Goal: Information Seeking & Learning: Learn about a topic

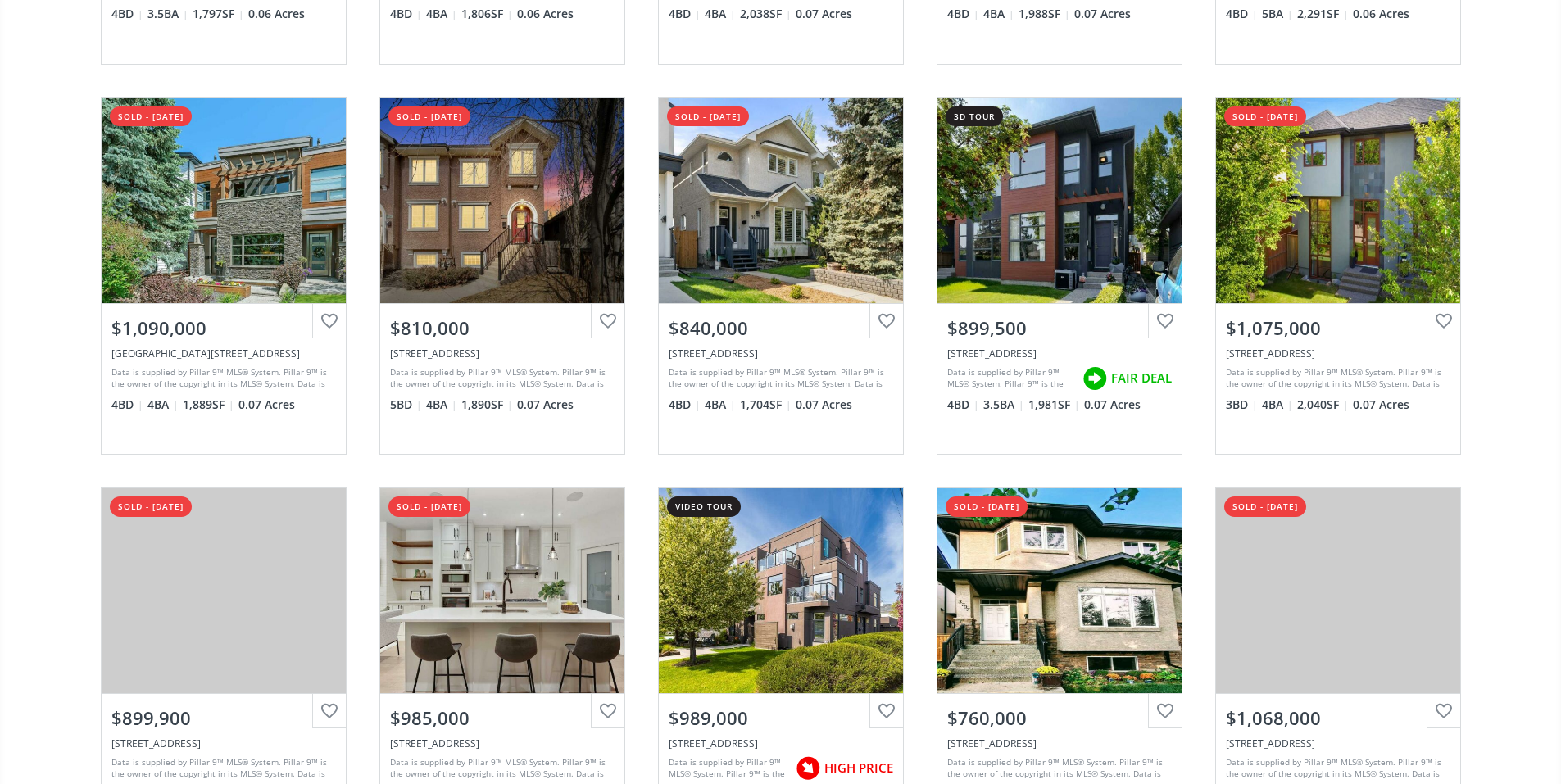
scroll to position [1316, 0]
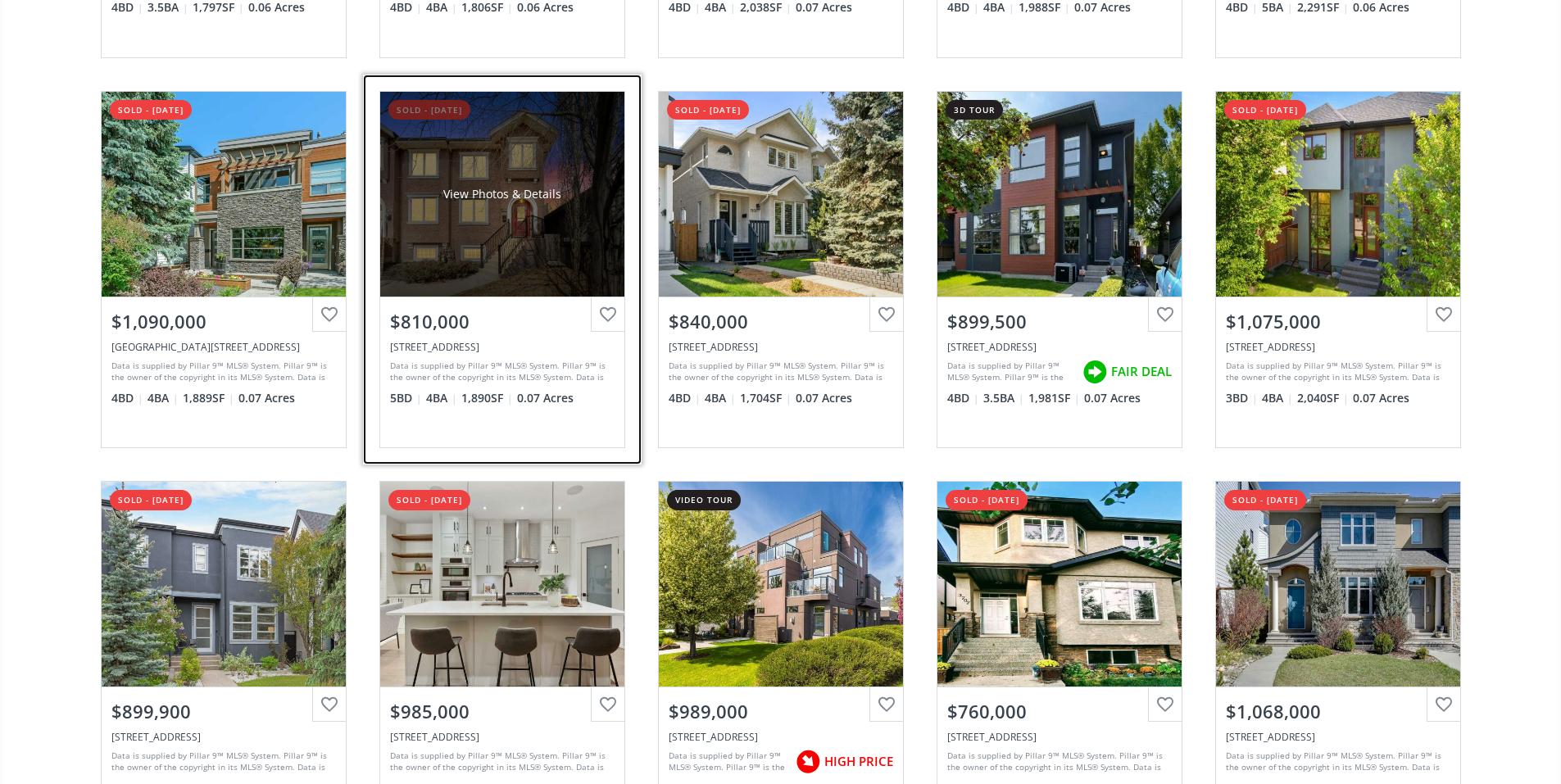
click at [489, 223] on div "View Photos & Details" at bounding box center [502, 194] width 244 height 205
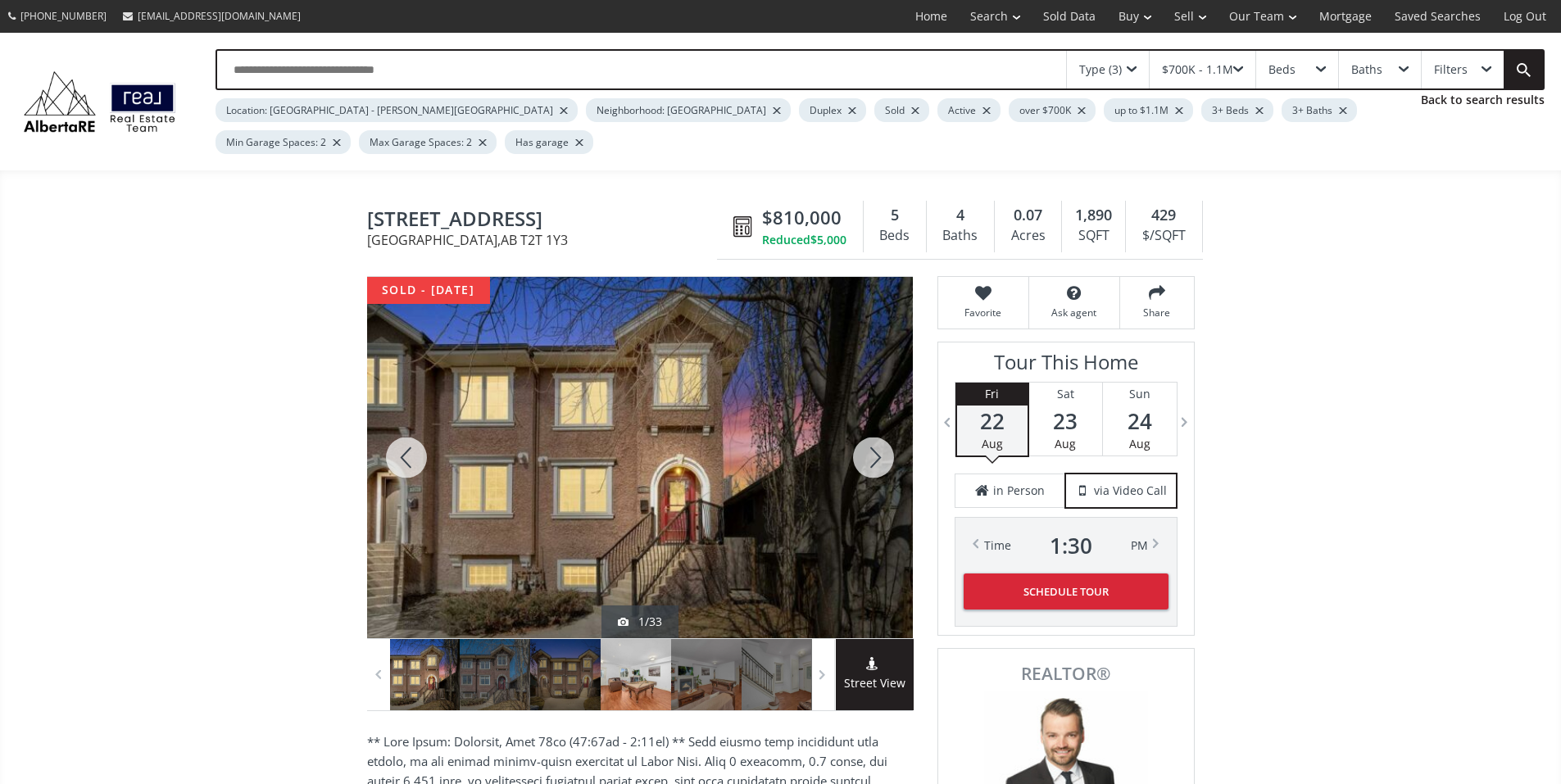
click at [629, 692] on div at bounding box center [635, 674] width 70 height 71
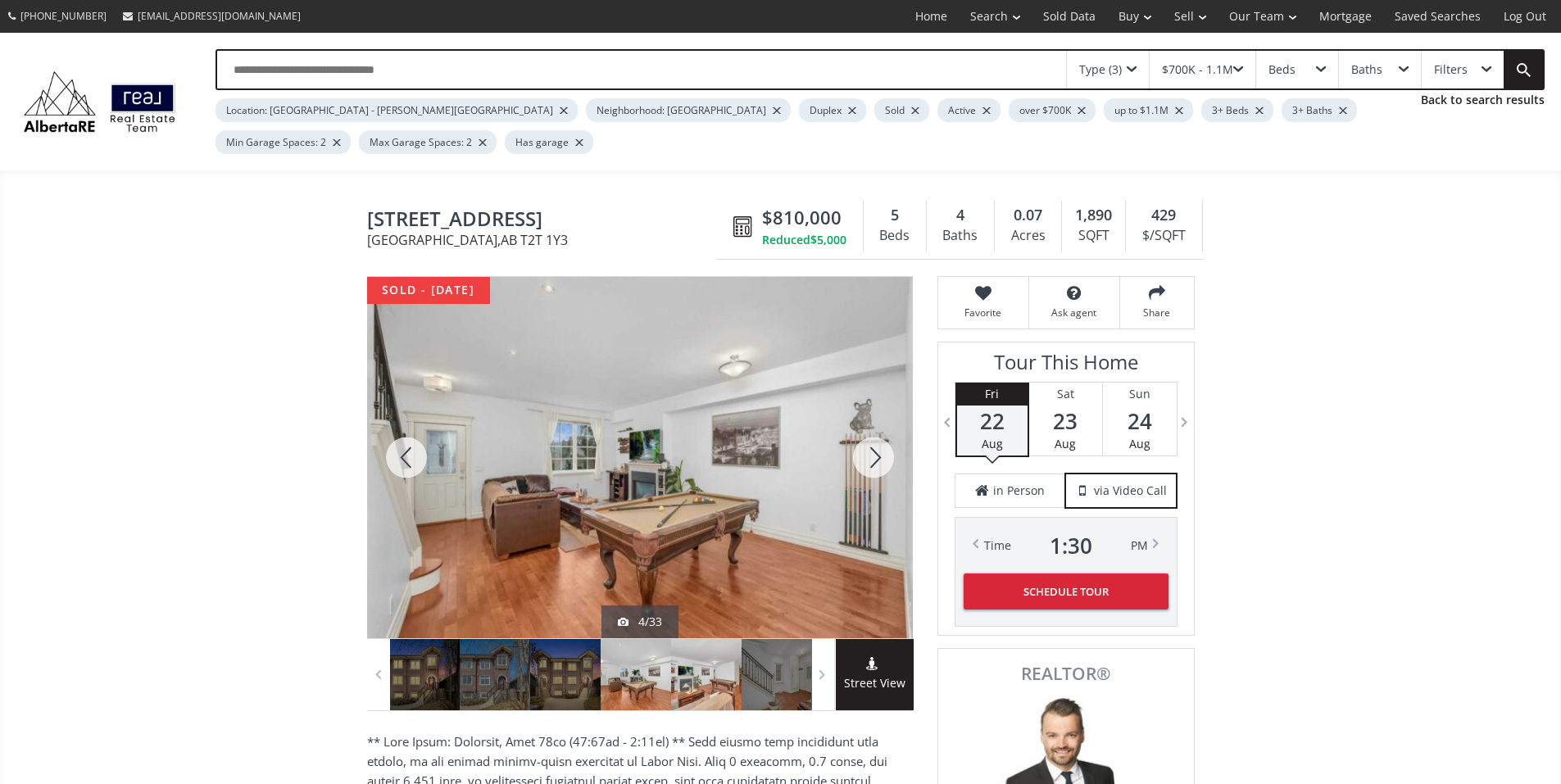
click at [692, 694] on div at bounding box center [705, 674] width 70 height 71
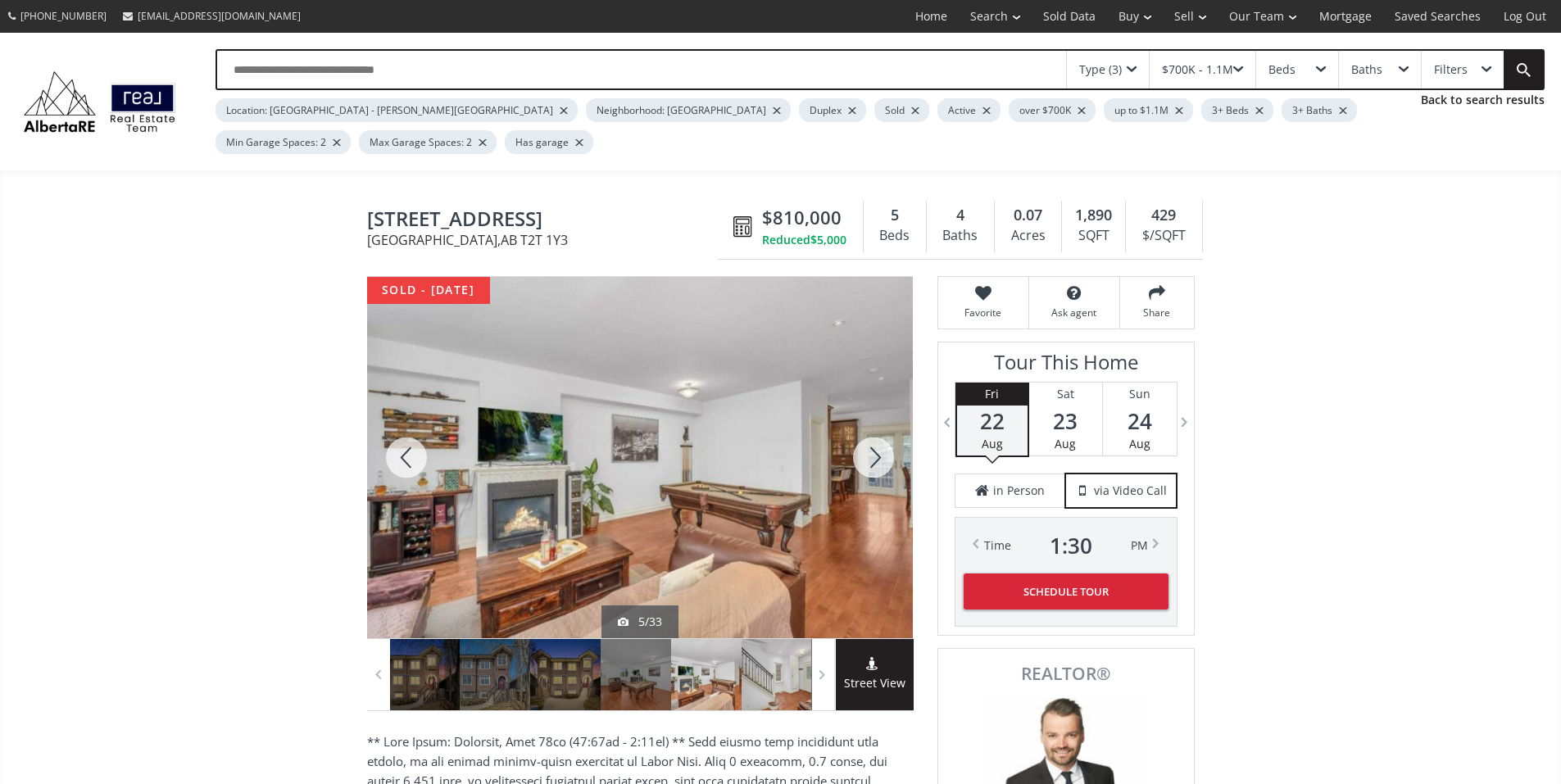
click at [765, 691] on div at bounding box center [776, 674] width 70 height 71
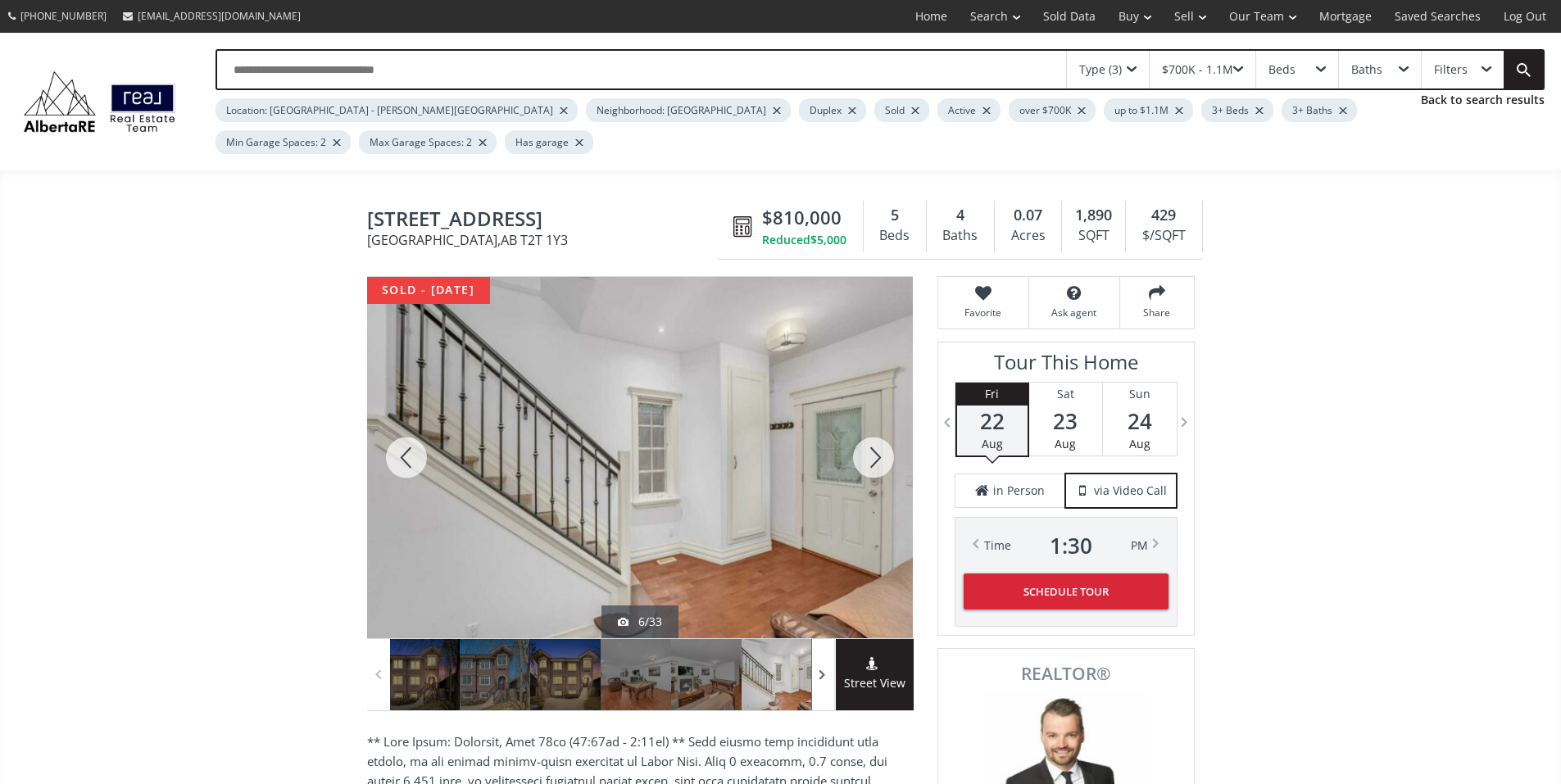
click at [818, 687] on span at bounding box center [822, 675] width 16 height 25
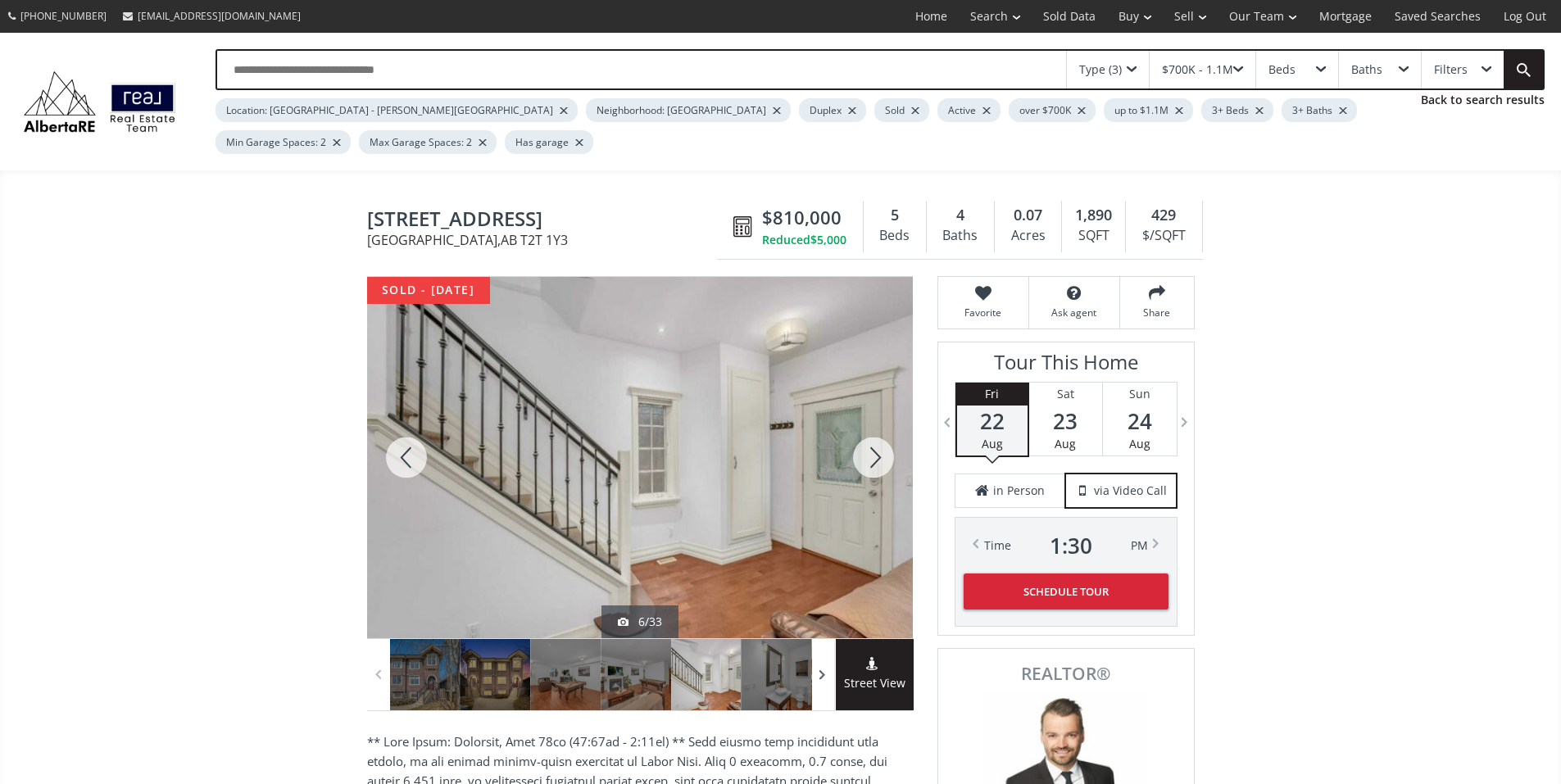
click at [818, 687] on span at bounding box center [822, 675] width 16 height 25
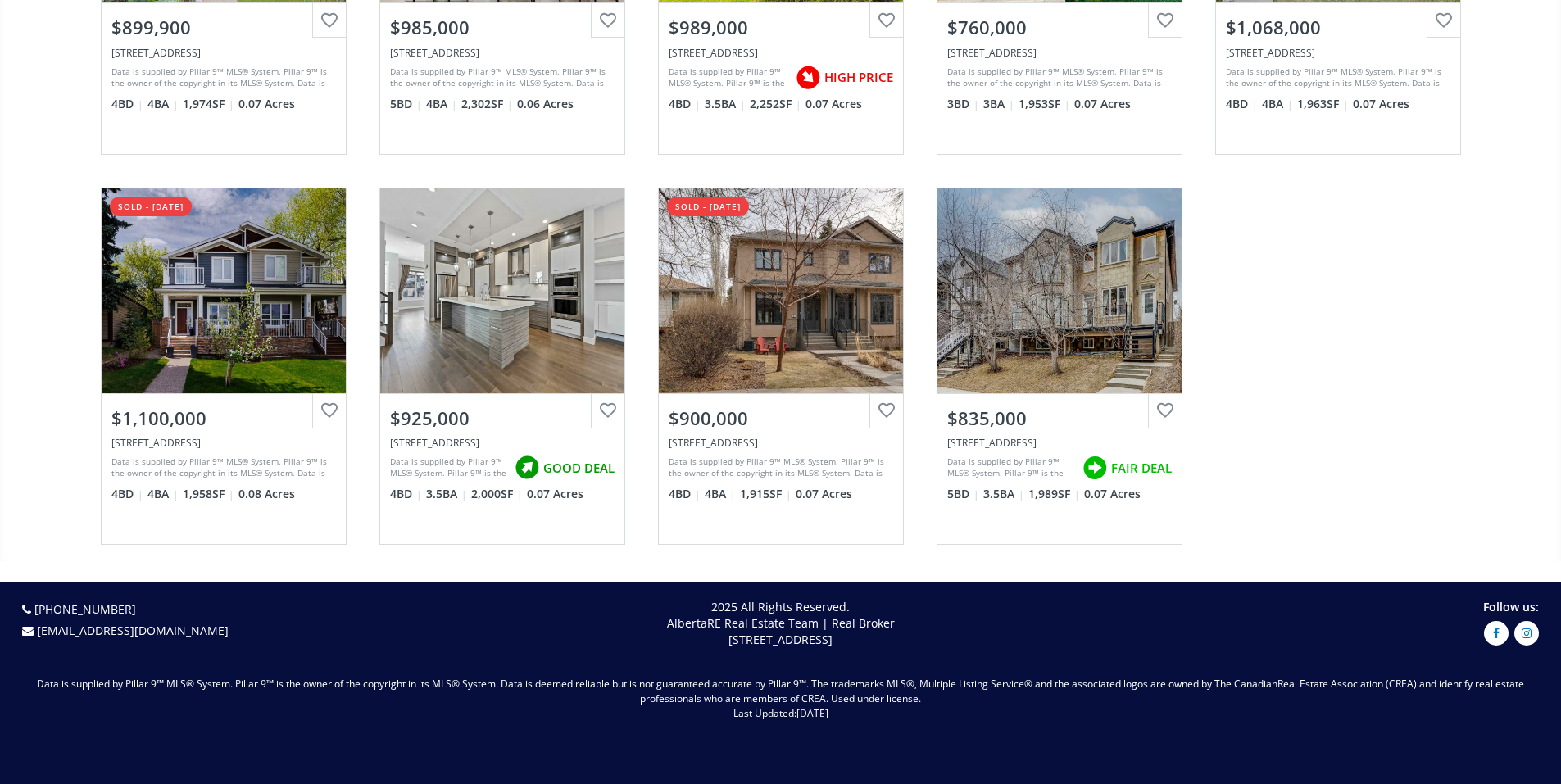
scroll to position [2003, 0]
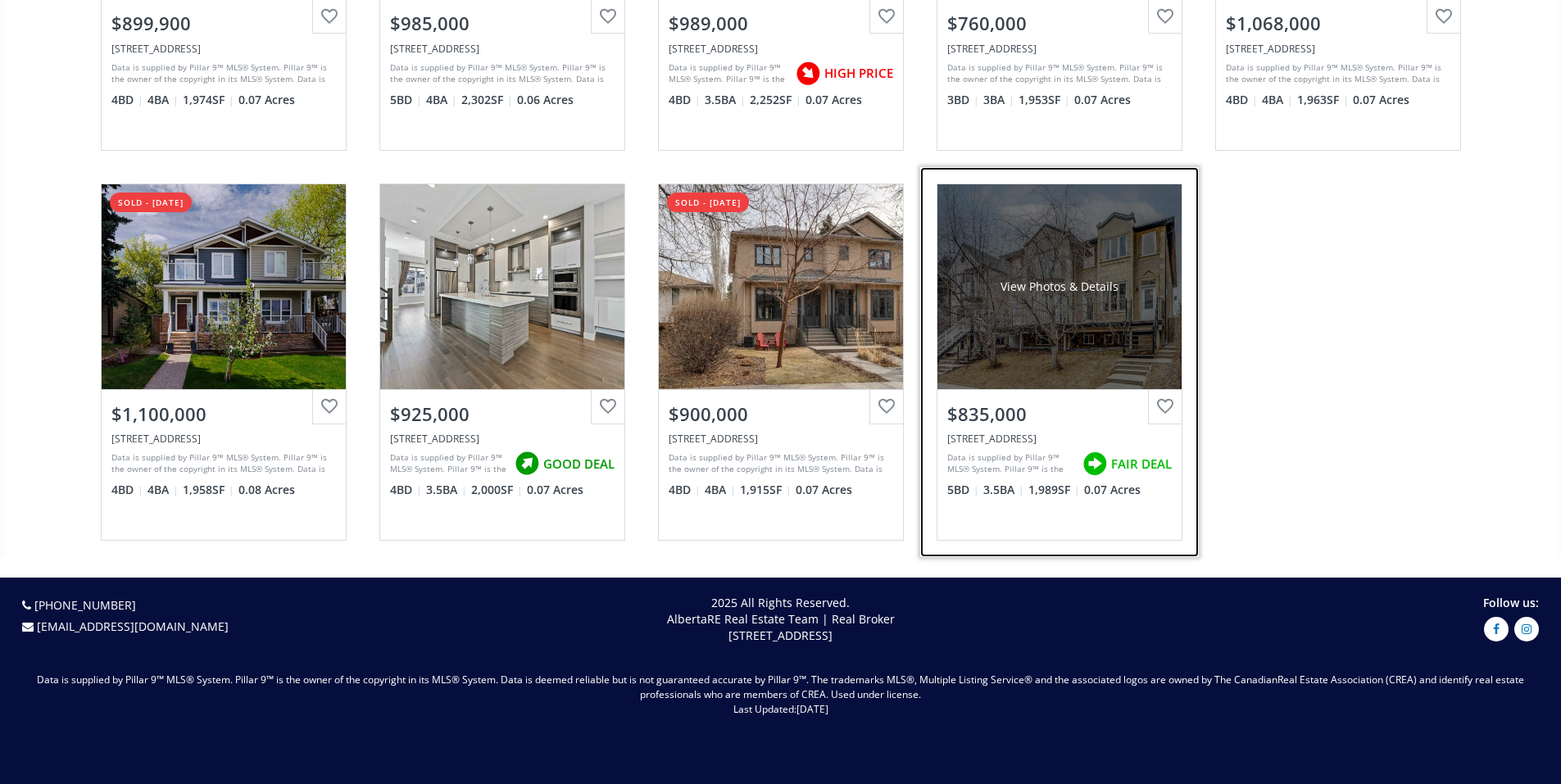
click at [1042, 271] on div "View Photos & Details" at bounding box center [1059, 286] width 244 height 205
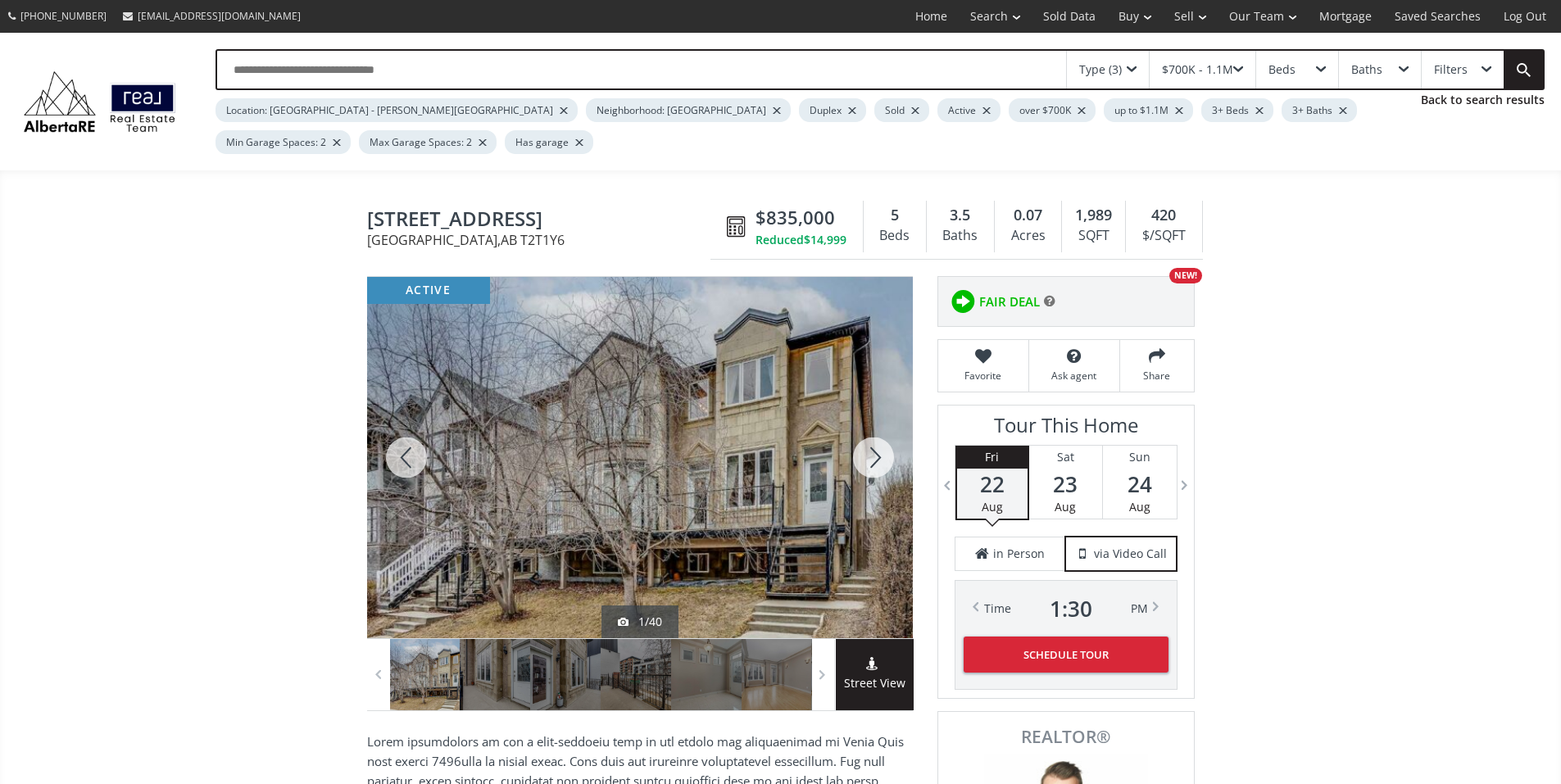
click at [873, 469] on div at bounding box center [874, 457] width 79 height 361
